Goal: Find specific page/section: Find specific page/section

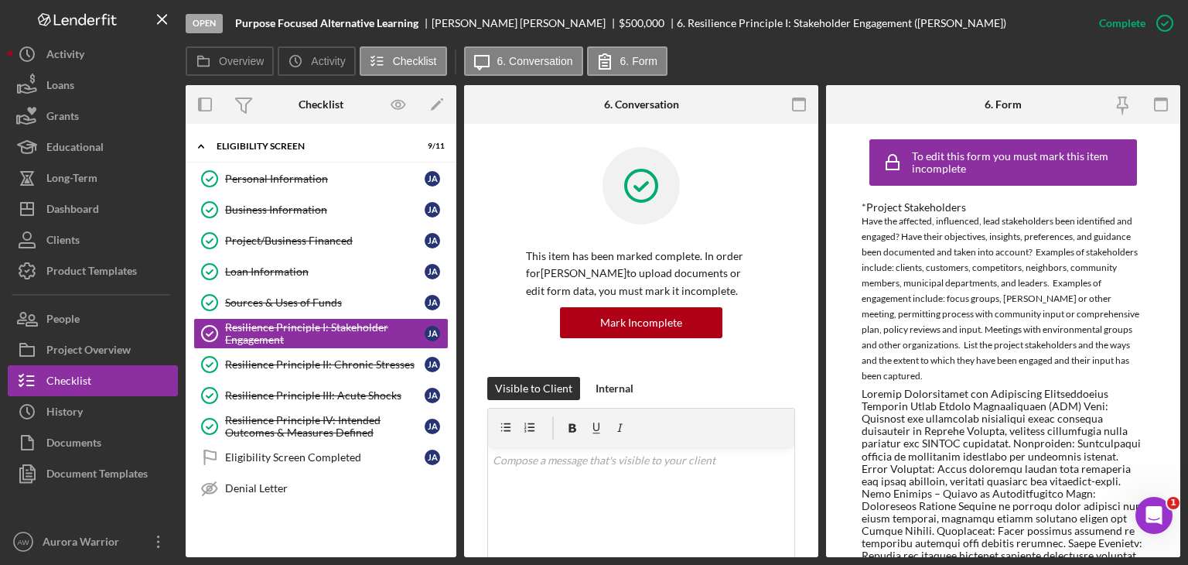
scroll to position [464, 0]
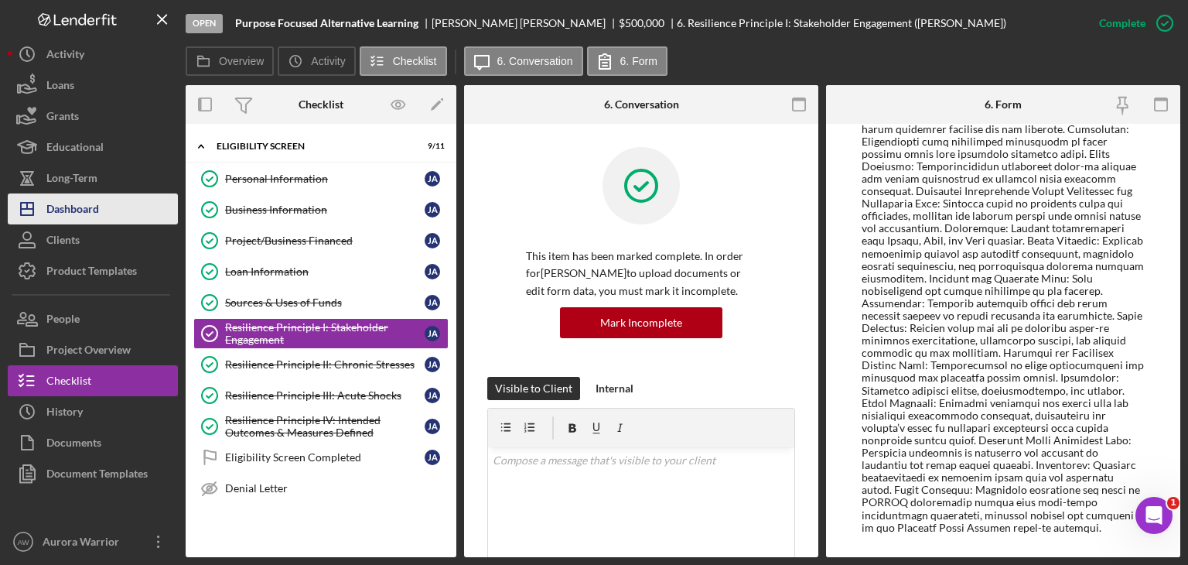
click at [87, 220] on div "Dashboard" at bounding box center [72, 210] width 53 height 35
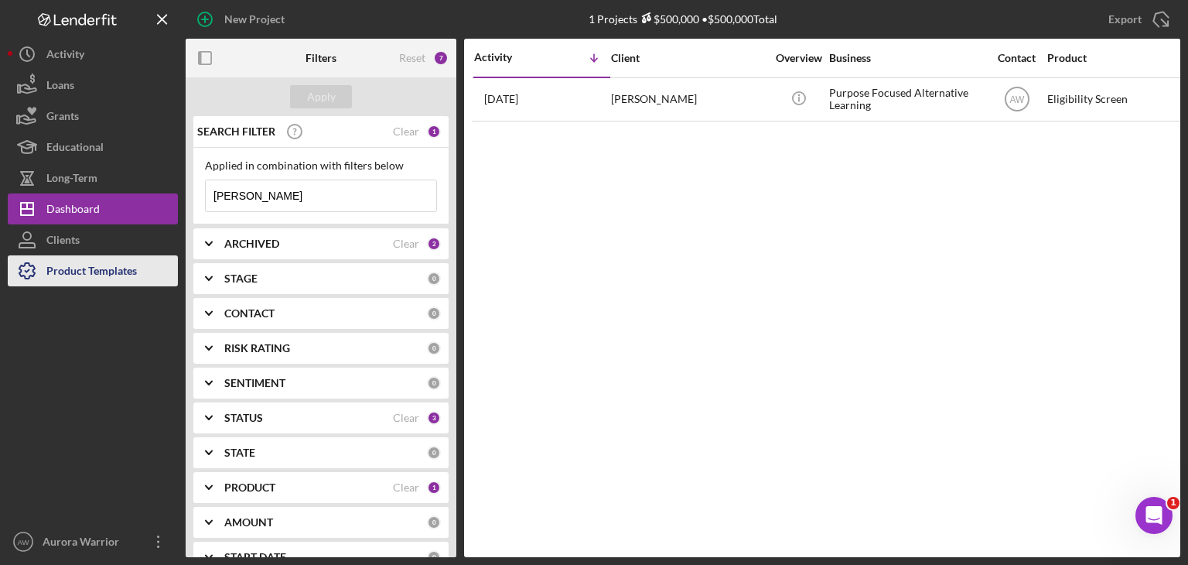
click at [87, 258] on div "Product Templates" at bounding box center [91, 272] width 90 height 35
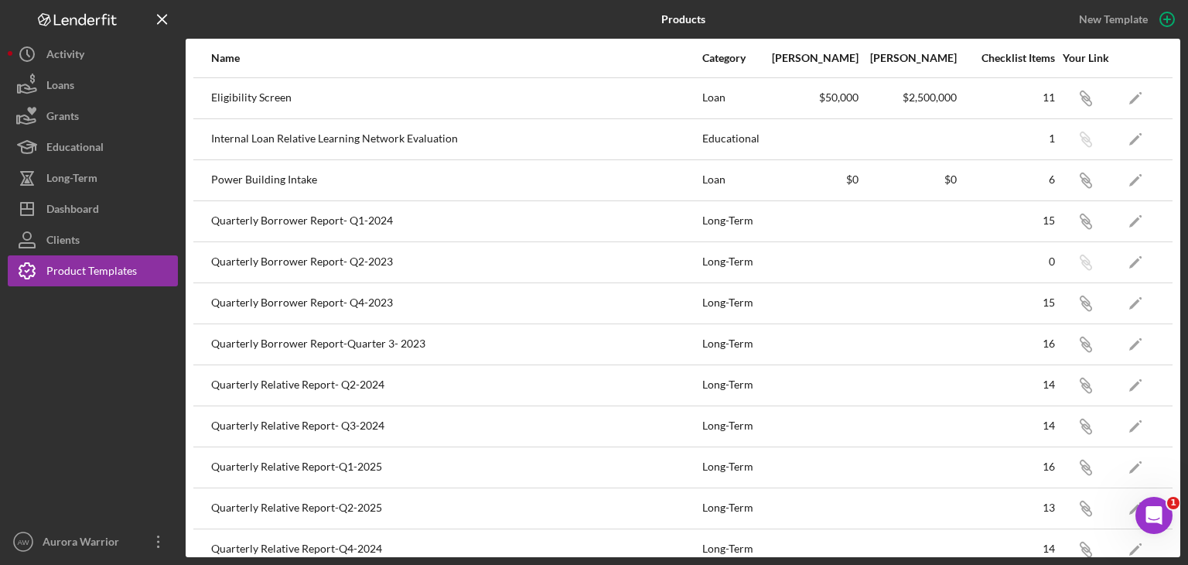
scroll to position [263, 0]
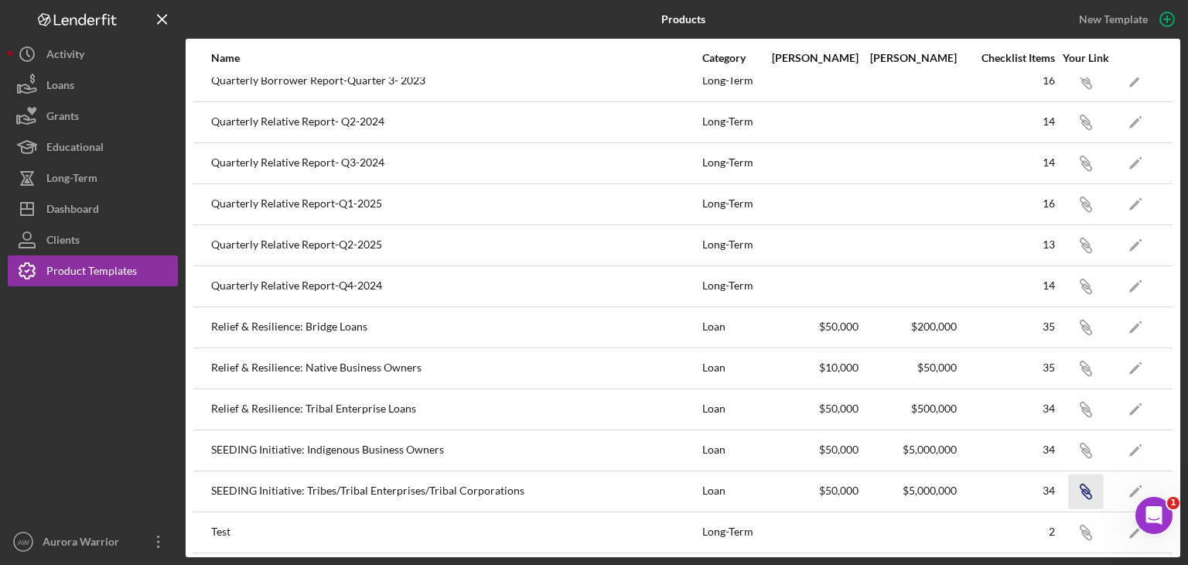
click at [1068, 486] on icon "Icon/Link" at bounding box center [1085, 490] width 35 height 35
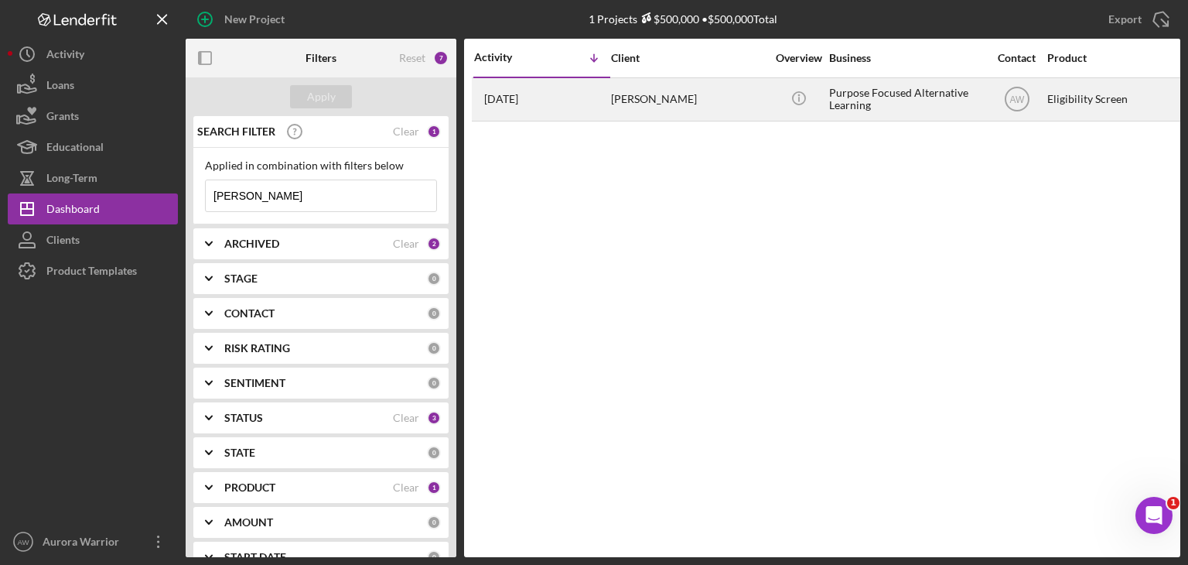
click at [585, 101] on div "[DATE] [PERSON_NAME]" at bounding box center [541, 99] width 135 height 41
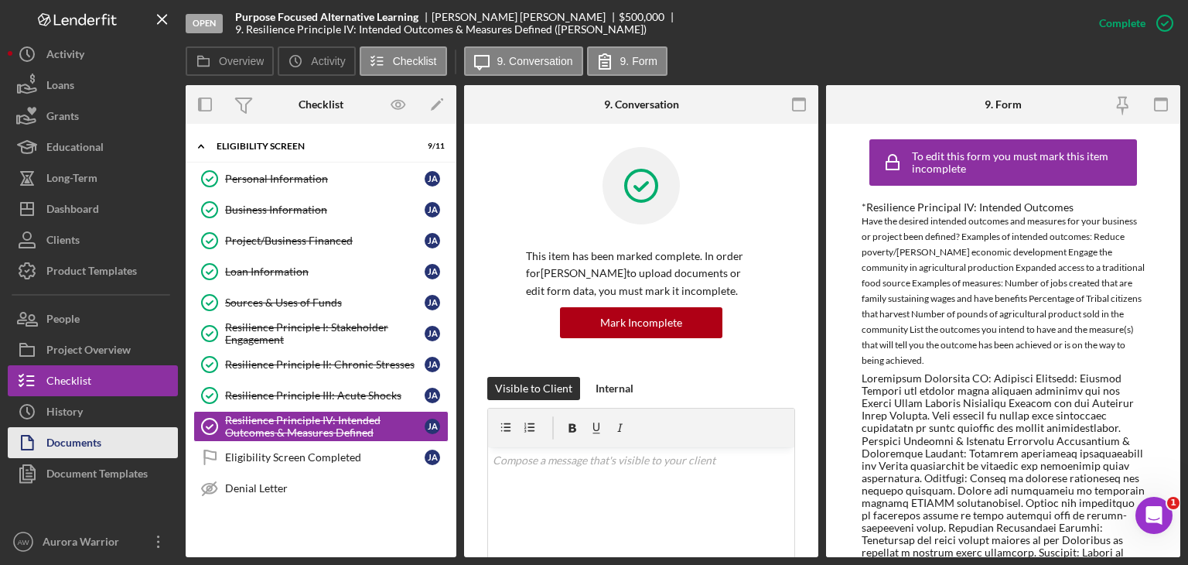
click at [95, 443] on div "Documents" at bounding box center [73, 444] width 55 height 35
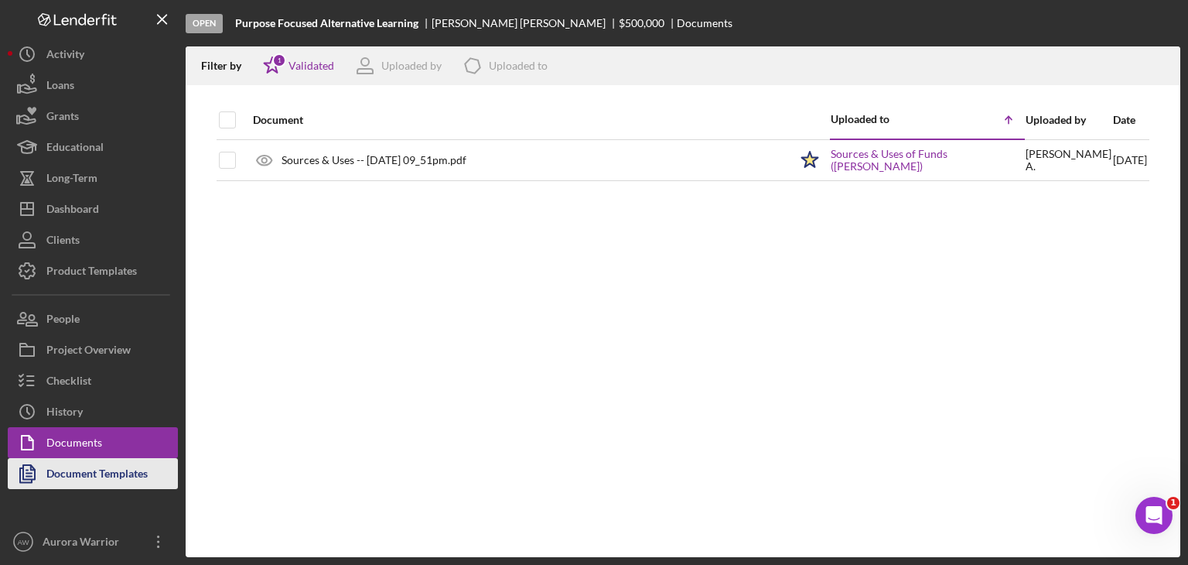
click at [102, 475] on div "Document Templates" at bounding box center [96, 475] width 101 height 35
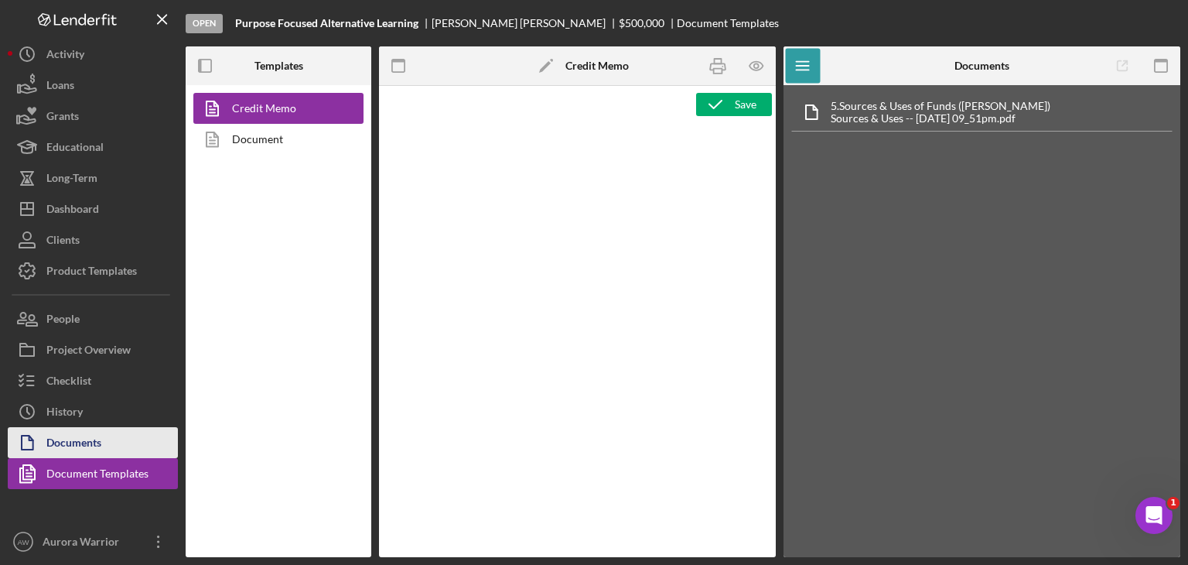
type textarea "<p><strong>Product Name</strong><br><span id="Product_Name" class="template-fie…"
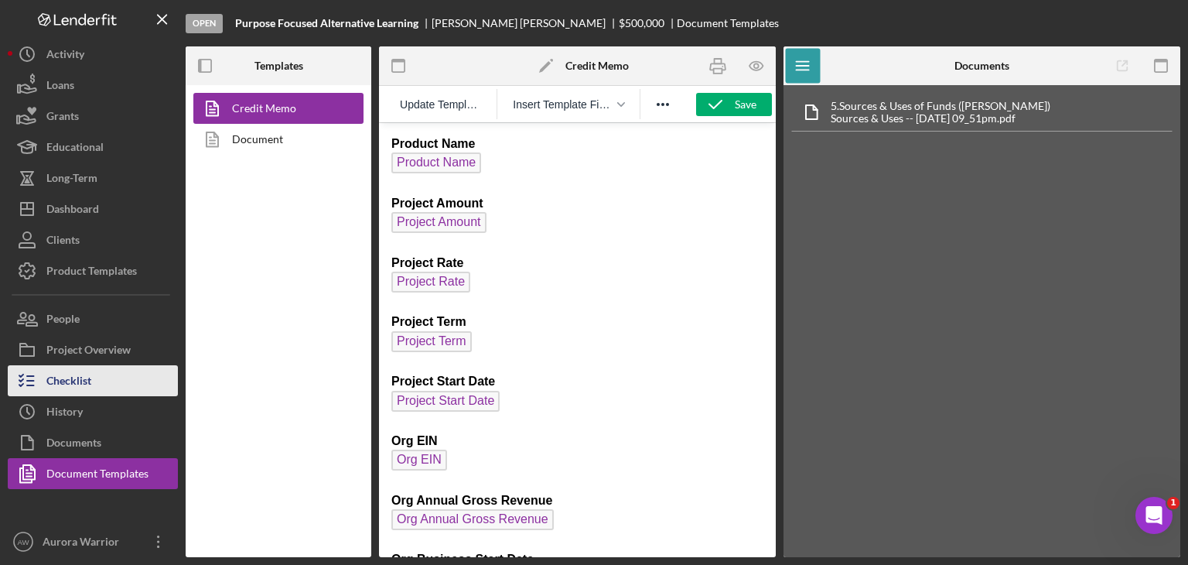
click at [87, 384] on div "Checklist" at bounding box center [68, 382] width 45 height 35
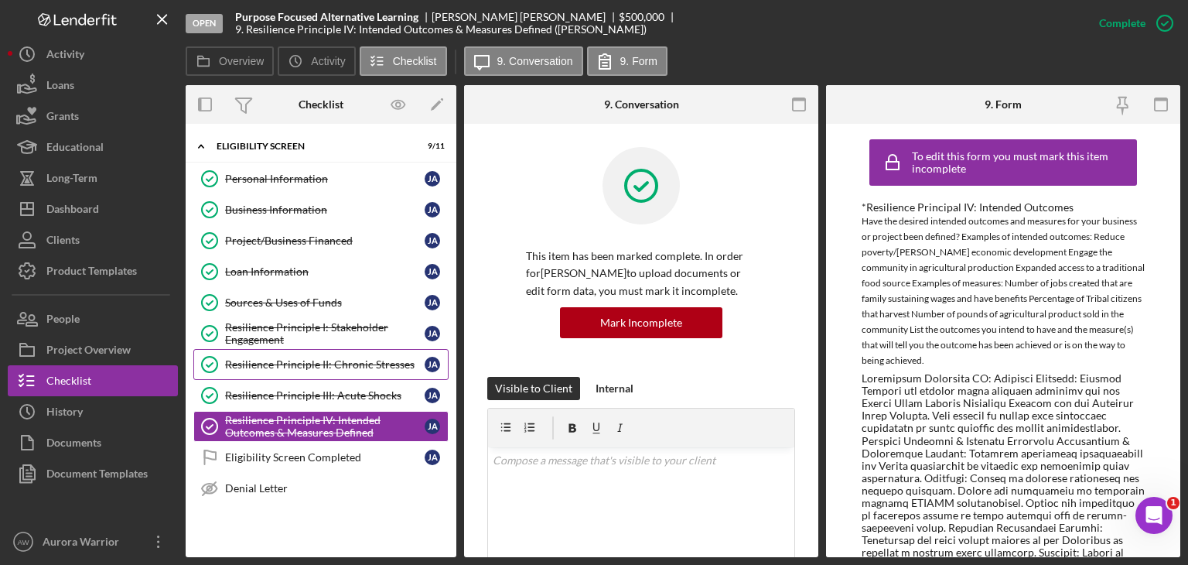
click at [322, 374] on link "Resilience Principle II: Chronic Stresses Resilience Principle II: Chronic Stre…" at bounding box center [320, 364] width 255 height 31
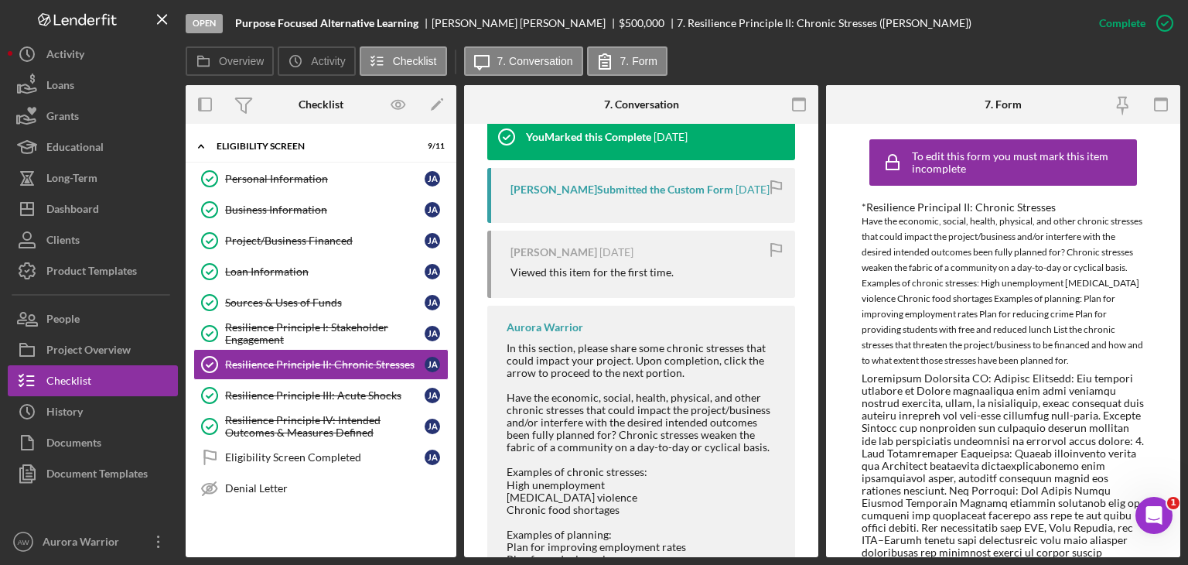
scroll to position [521, 0]
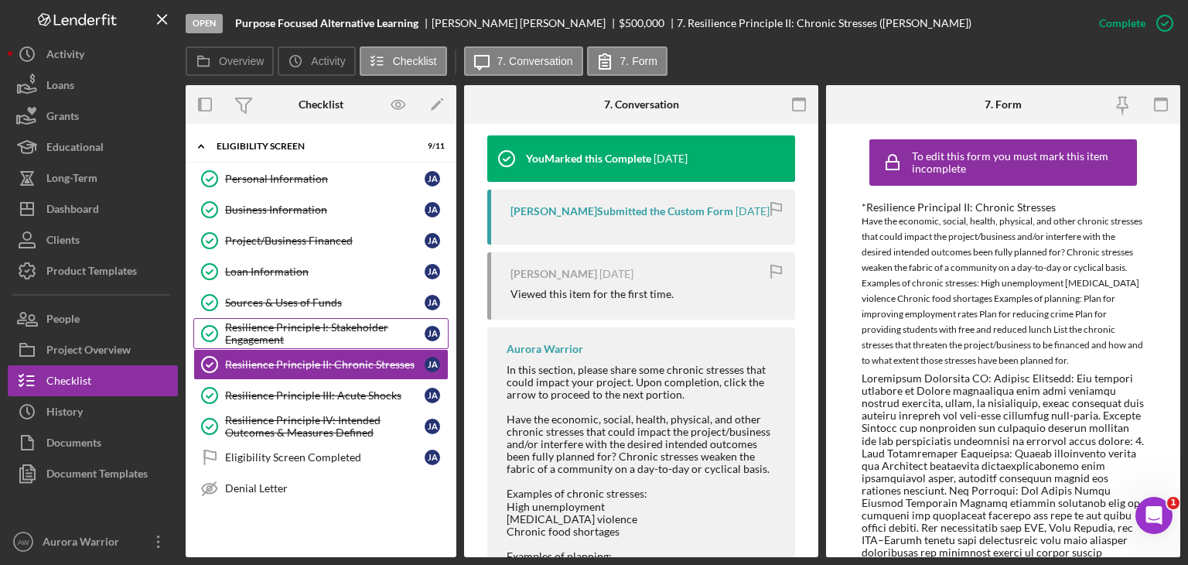
click at [275, 331] on div "Resilience Principle I: Stakeholder Engagement" at bounding box center [325, 333] width 200 height 25
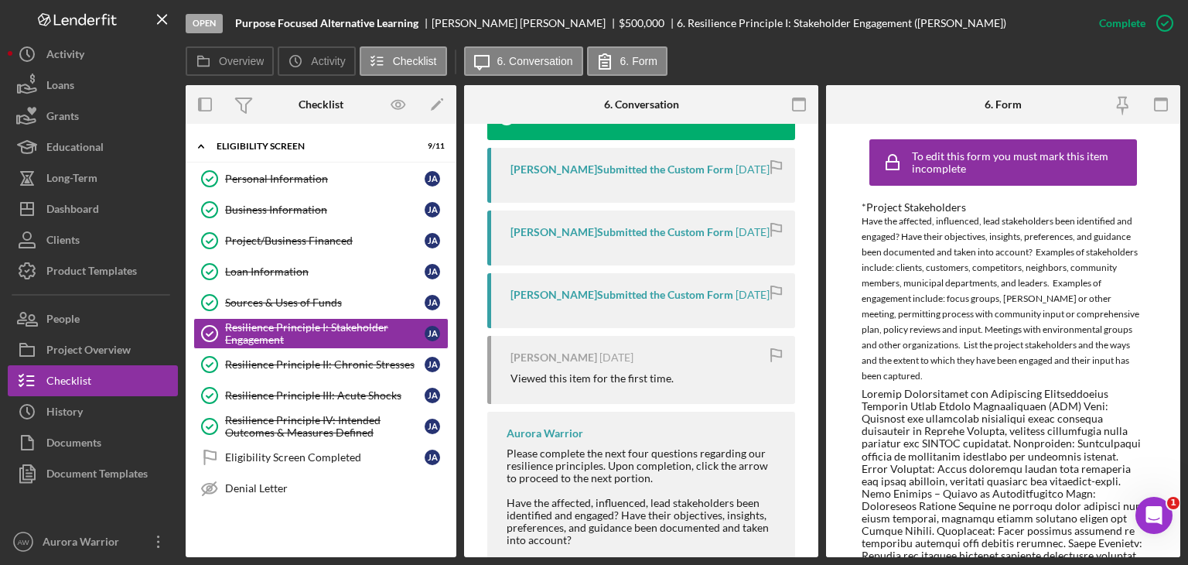
scroll to position [764, 0]
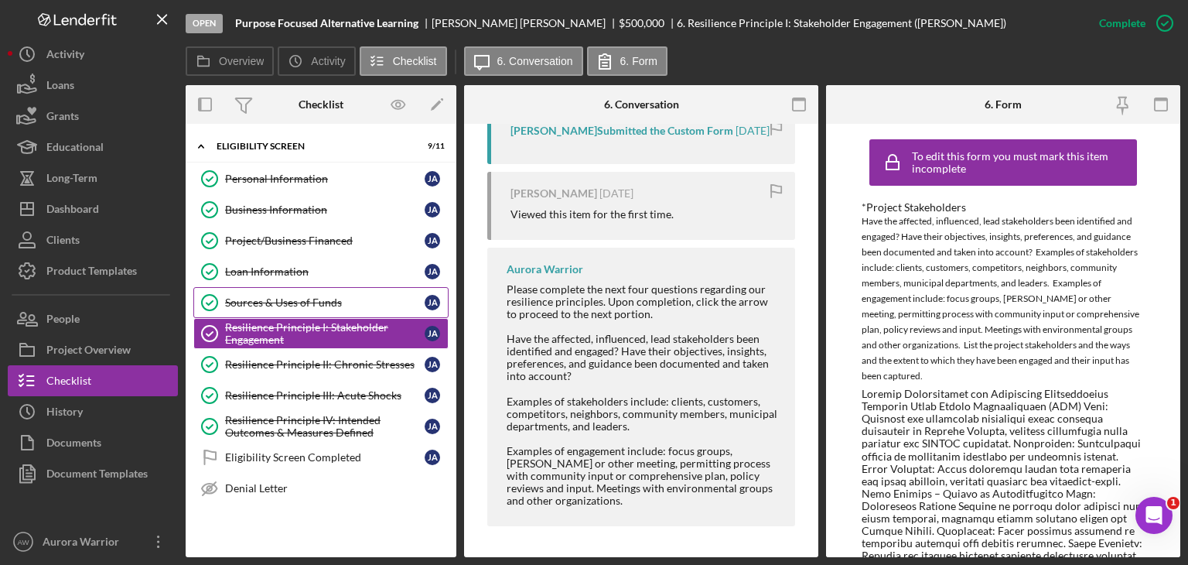
click at [273, 304] on div "Sources & Uses of Funds" at bounding box center [325, 302] width 200 height 12
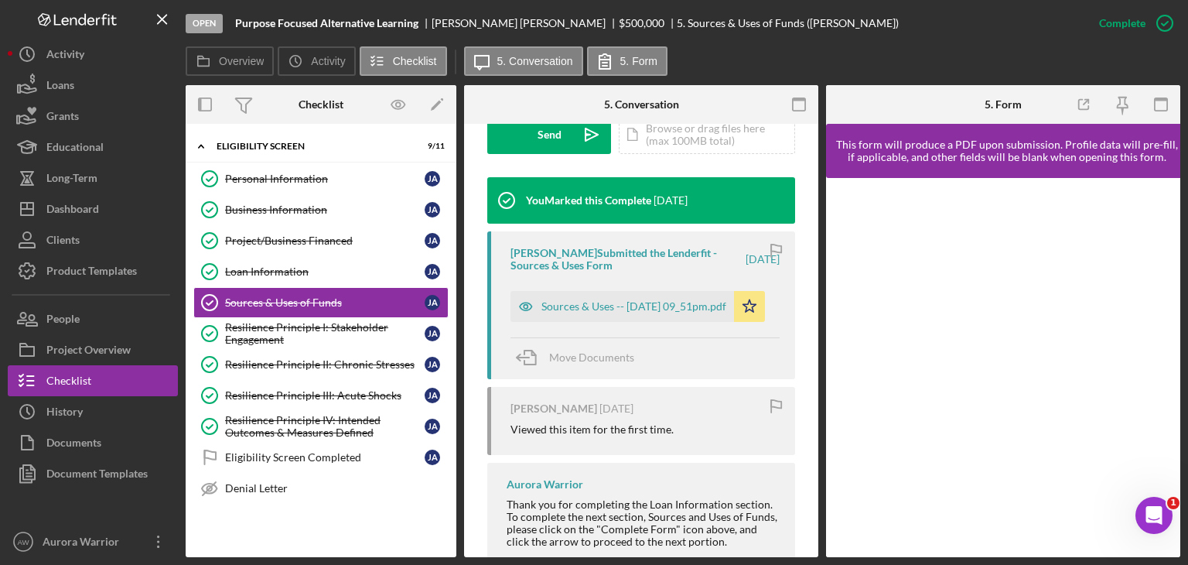
scroll to position [520, 0]
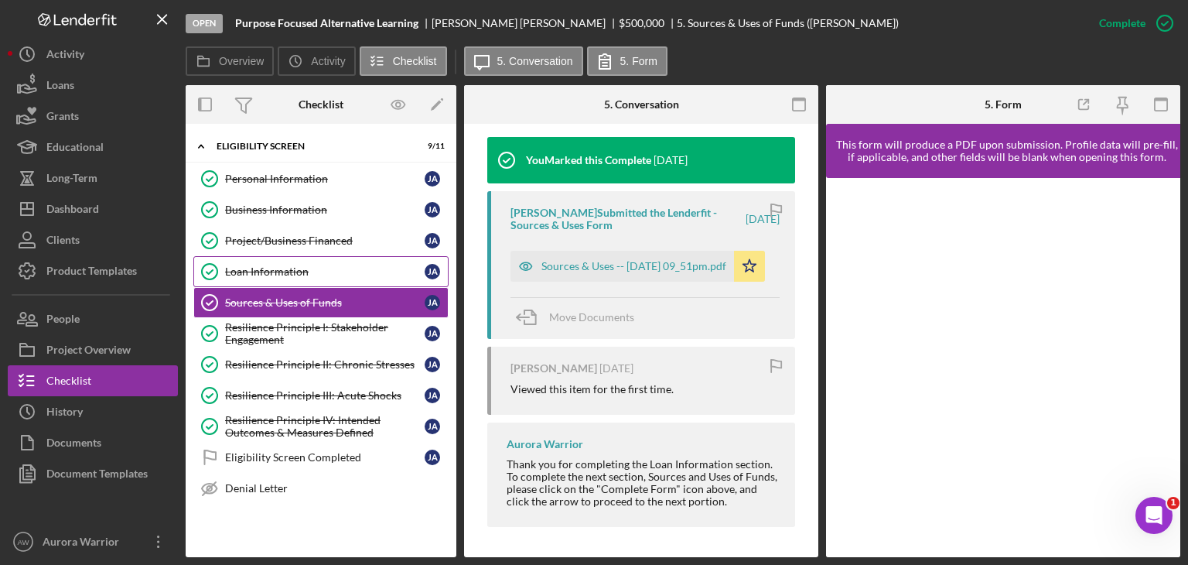
click at [370, 277] on link "Loan Information Loan Information [PERSON_NAME]" at bounding box center [320, 271] width 255 height 31
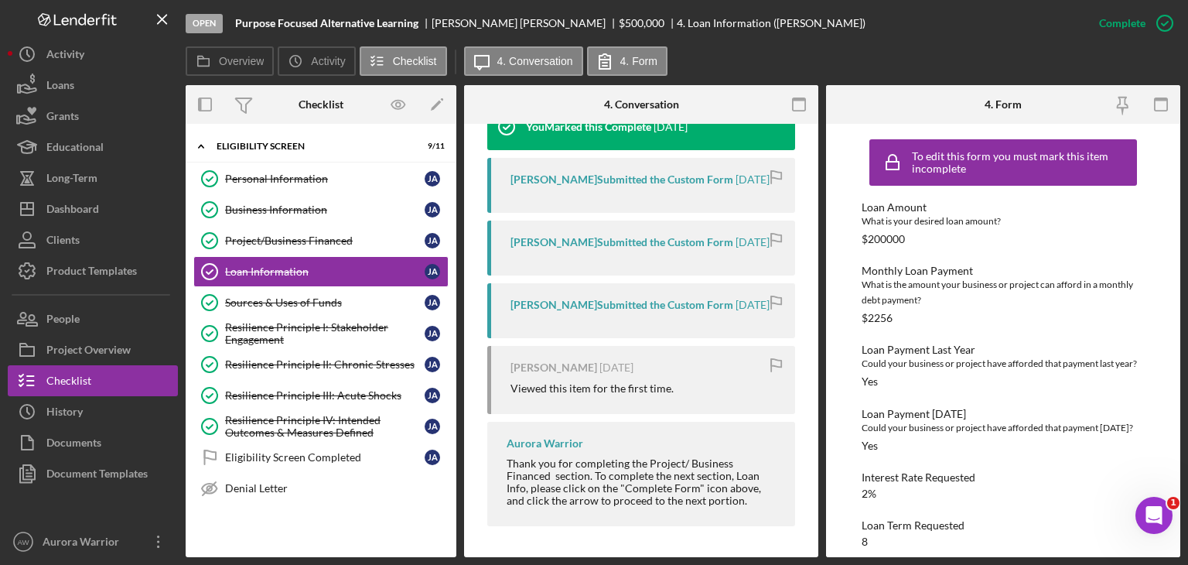
scroll to position [590, 0]
click at [258, 220] on link "Business Information Business Information [PERSON_NAME]" at bounding box center [320, 209] width 255 height 31
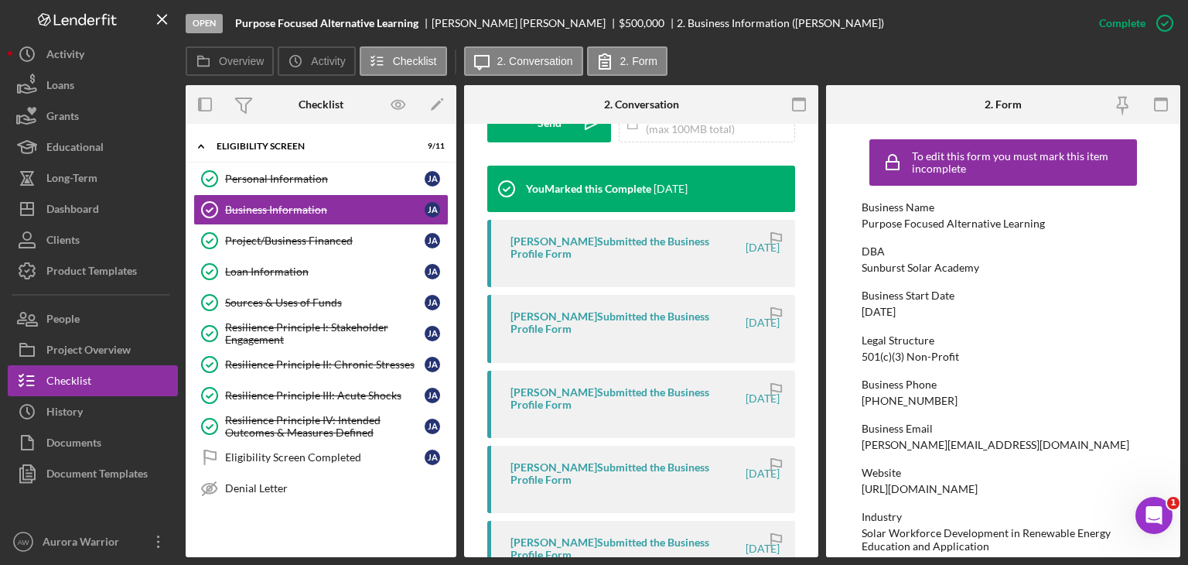
scroll to position [452, 0]
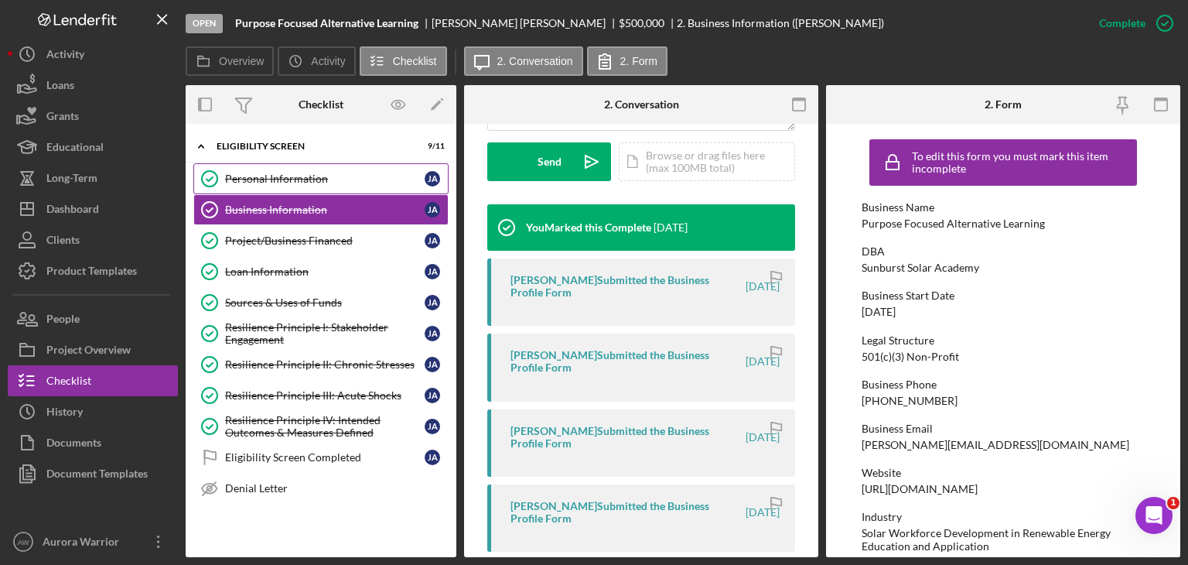
click at [294, 184] on div "Personal Information" at bounding box center [325, 178] width 200 height 12
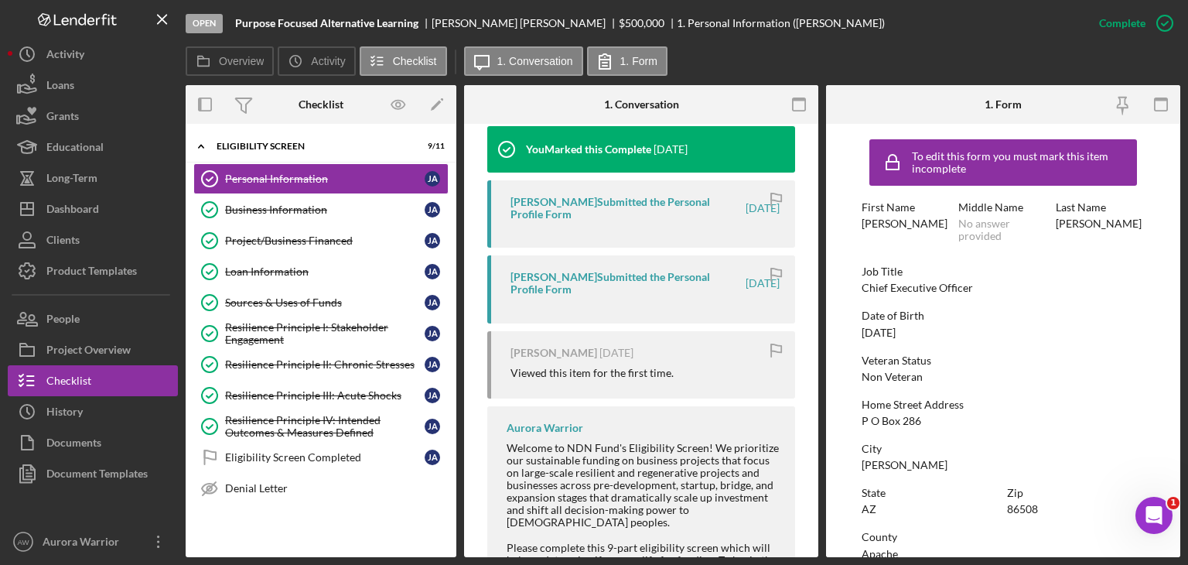
scroll to position [627, 0]
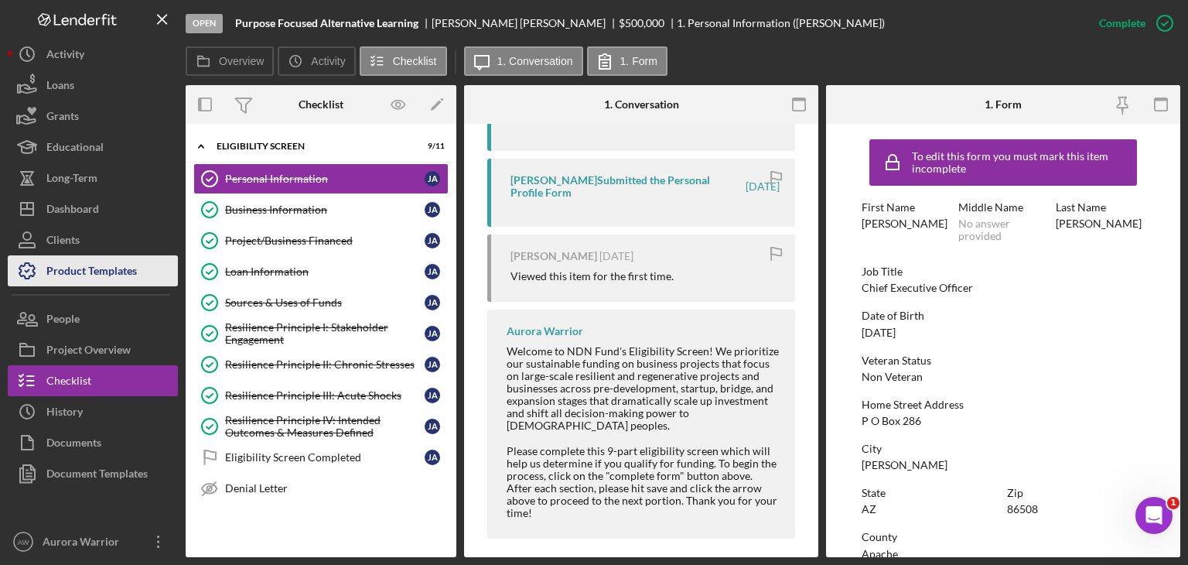
click at [125, 271] on div "Product Templates" at bounding box center [91, 272] width 90 height 35
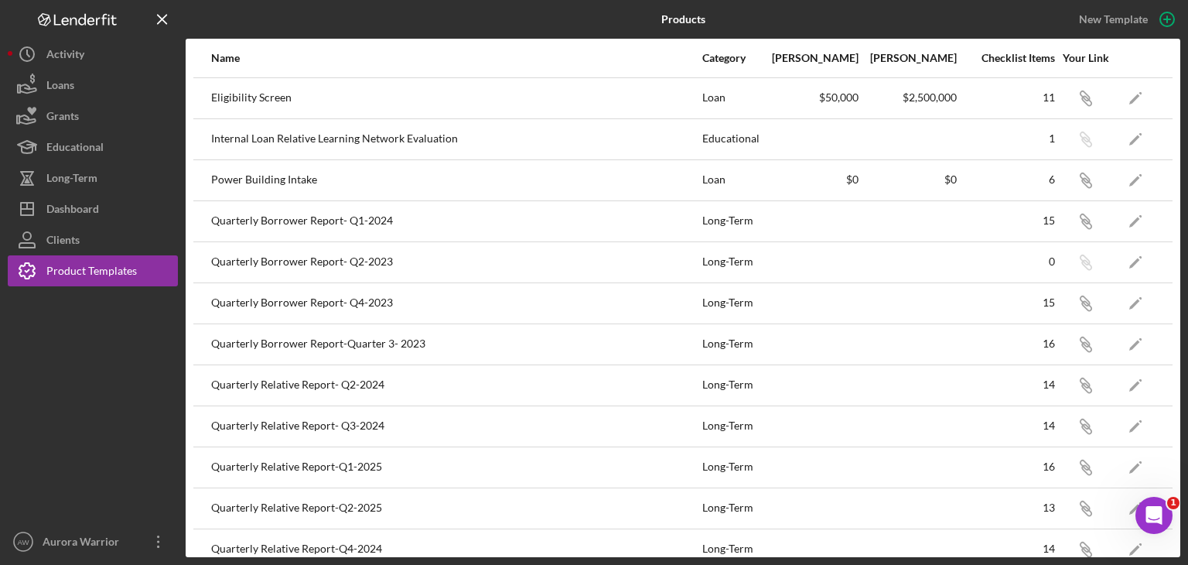
scroll to position [263, 0]
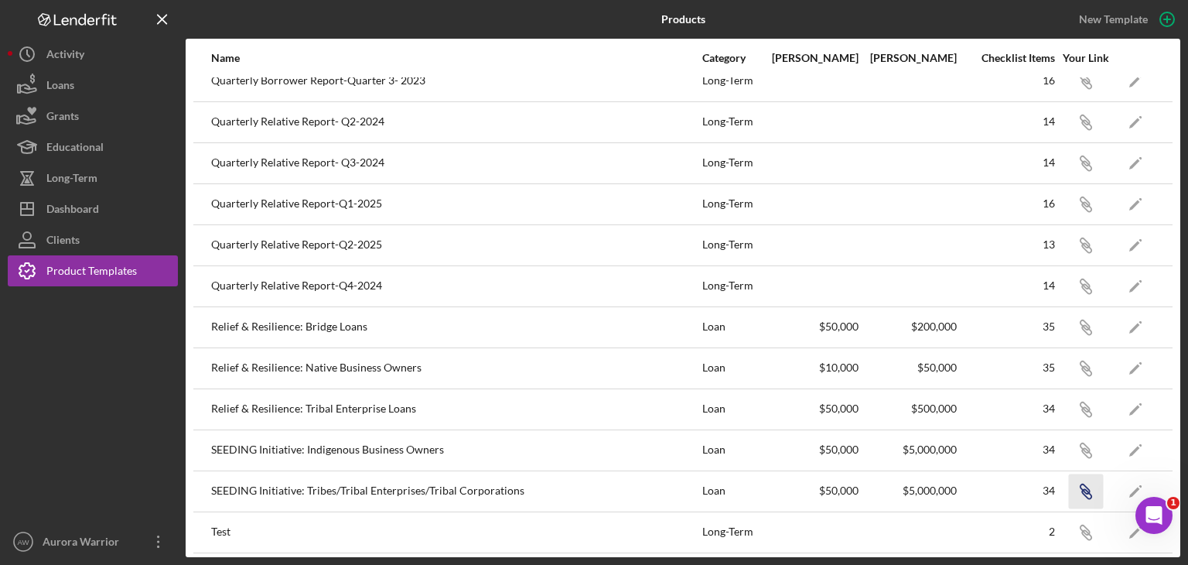
click at [1082, 489] on icon "button" at bounding box center [1086, 493] width 9 height 9
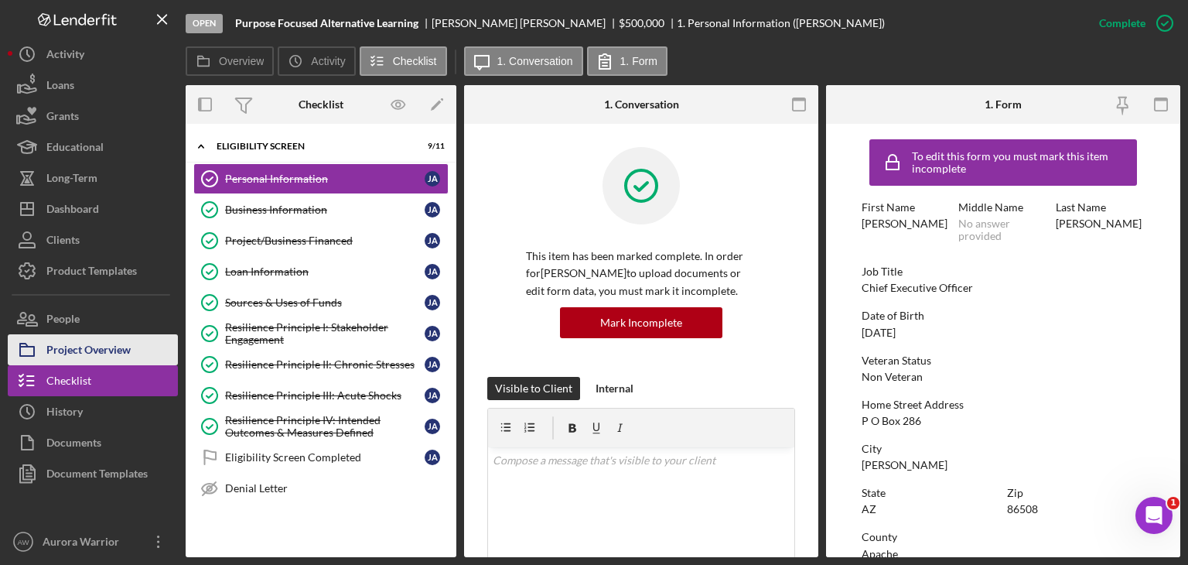
click at [105, 363] on div "Project Overview" at bounding box center [88, 351] width 84 height 35
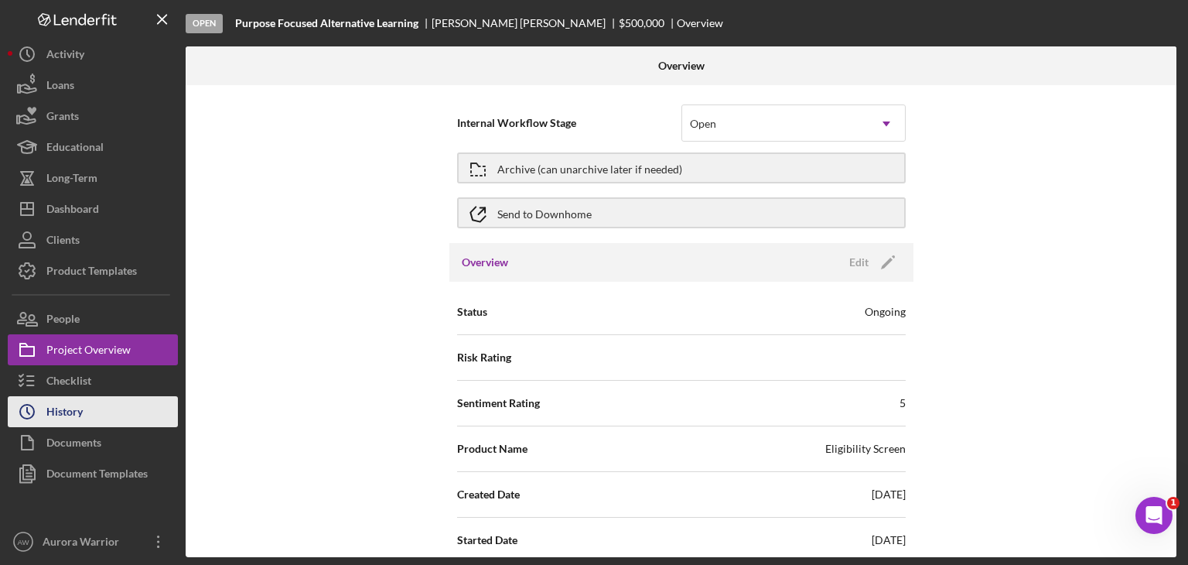
click at [83, 401] on button "Icon/History History" at bounding box center [93, 411] width 170 height 31
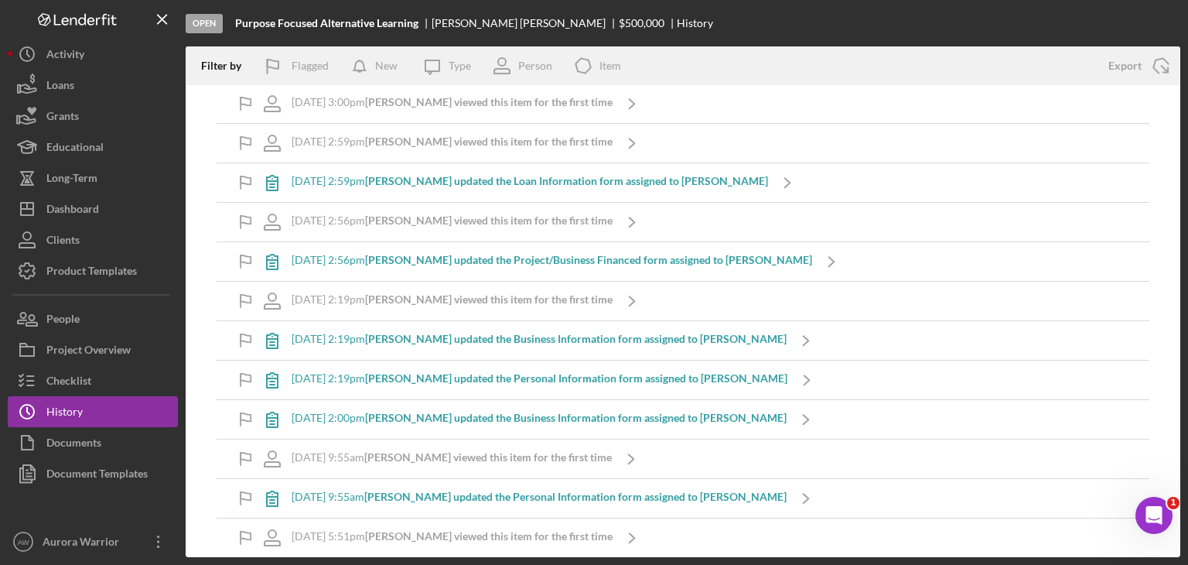
scroll to position [1388, 0]
drag, startPoint x: 326, startPoint y: 372, endPoint x: 558, endPoint y: 376, distance: 231.3
click at [558, 376] on b "[PERSON_NAME] updated the Personal Information form assigned to [PERSON_NAME]" at bounding box center [576, 378] width 422 height 13
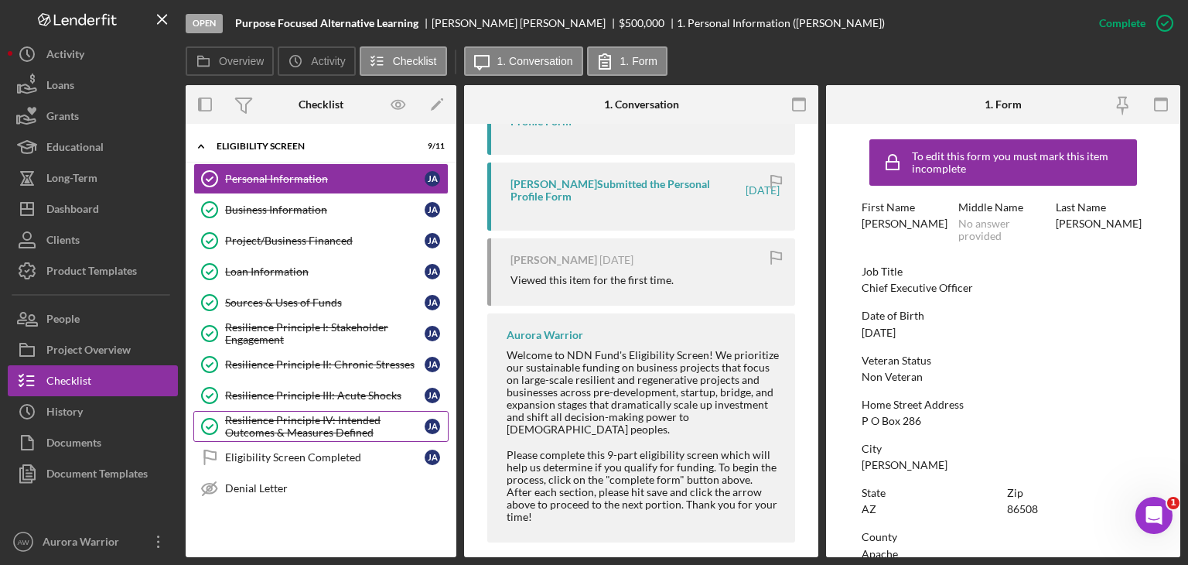
click at [334, 411] on link "Resilience Principle IV: Intended Outcomes & Measures Defined Resilience Princi…" at bounding box center [320, 426] width 255 height 31
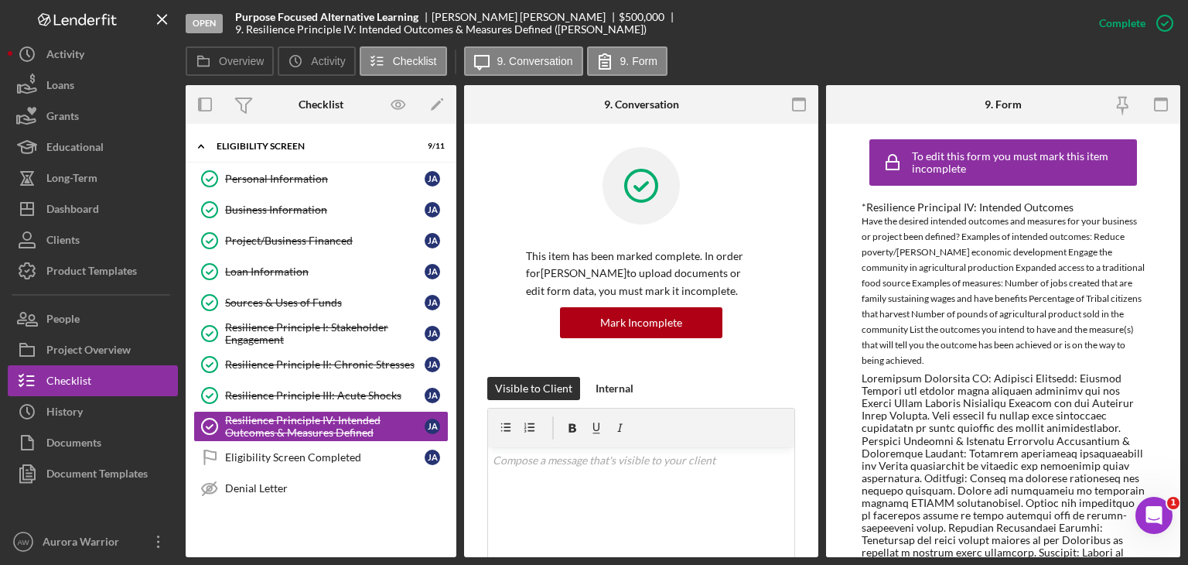
scroll to position [664, 0]
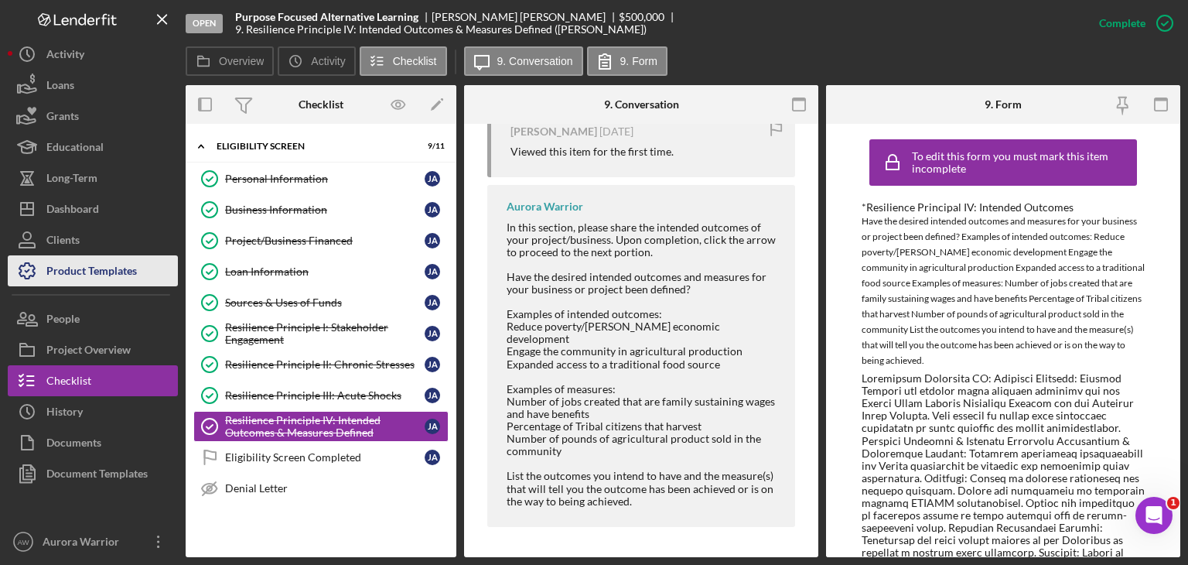
click at [90, 285] on div "Product Templates" at bounding box center [91, 272] width 90 height 35
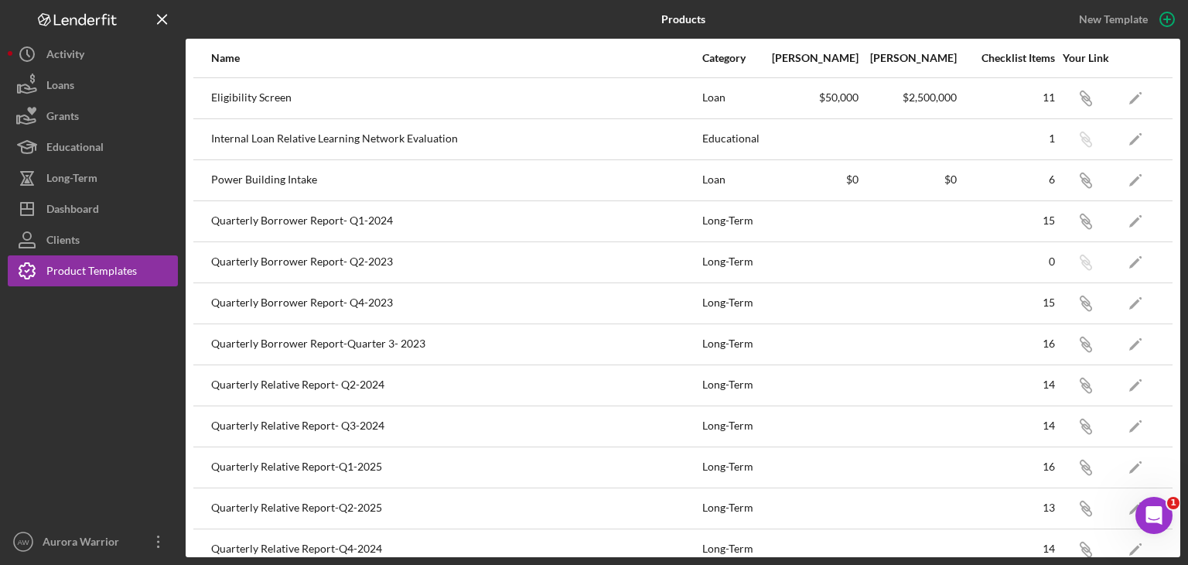
scroll to position [263, 0]
